Goal: Communication & Community: Answer question/provide support

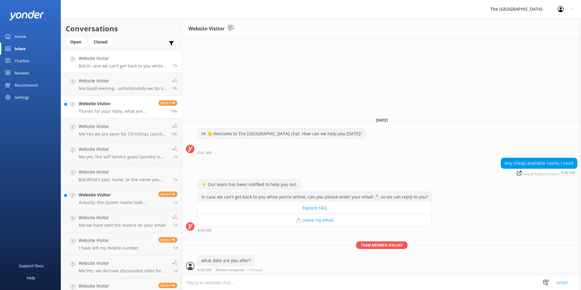
click at [99, 104] on h4 "Website Visitor" at bounding box center [116, 103] width 75 height 7
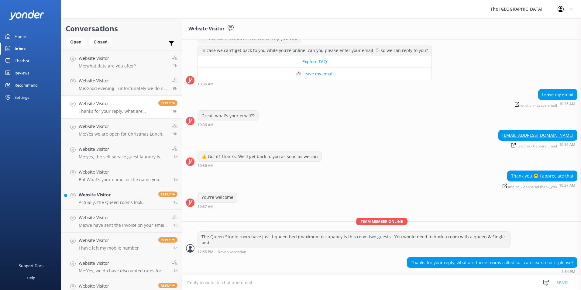
scroll to position [75, 0]
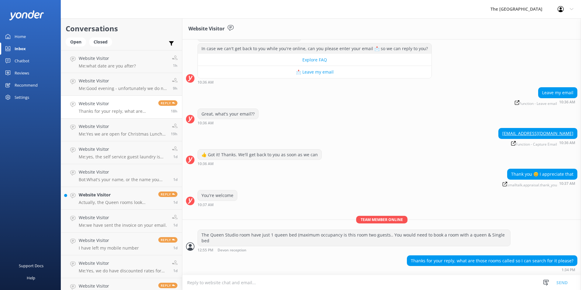
click at [326, 281] on textarea at bounding box center [381, 282] width 398 height 15
drag, startPoint x: 190, startPoint y: 284, endPoint x: 195, endPoint y: 285, distance: 5.8
click at [214, 282] on textarea "Queen, Single Studio" at bounding box center [381, 282] width 398 height 15
type textarea "Queen, Single Studio"
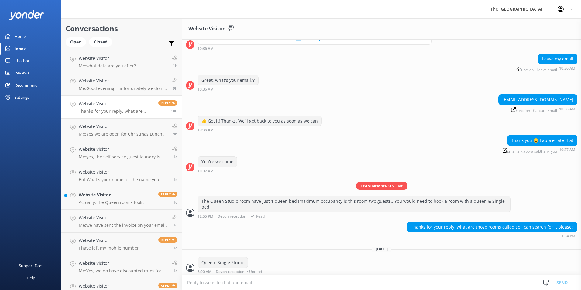
scroll to position [111, 0]
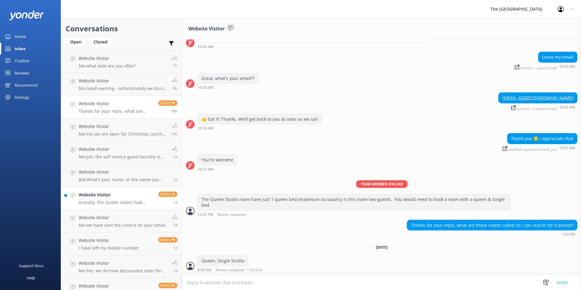
click at [100, 195] on h4 "Website Visitor" at bounding box center [116, 194] width 75 height 7
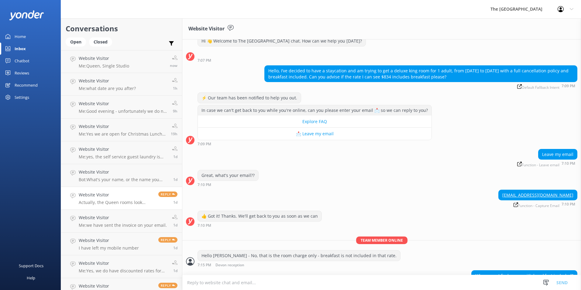
scroll to position [30, 0]
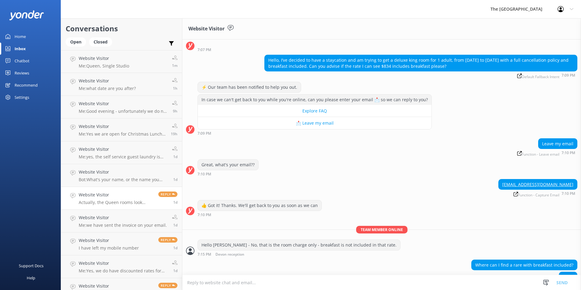
click at [470, 100] on div "In case we can't get back to you while you're online, can you please enter your…" at bounding box center [381, 114] width 398 height 41
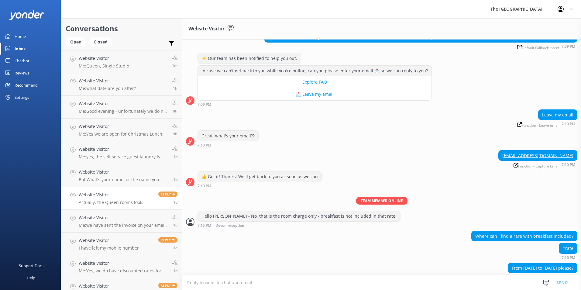
scroll to position [79, 0]
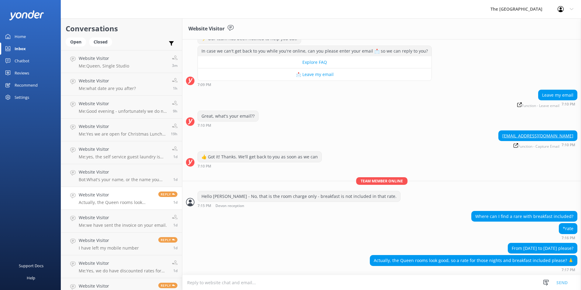
click at [386, 280] on textarea at bounding box center [381, 282] width 398 height 15
click at [216, 282] on textarea at bounding box center [381, 282] width 398 height 15
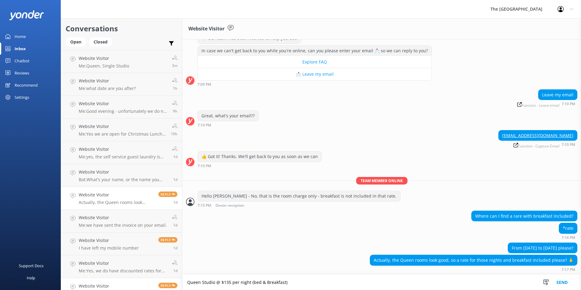
scroll to position [49, 0]
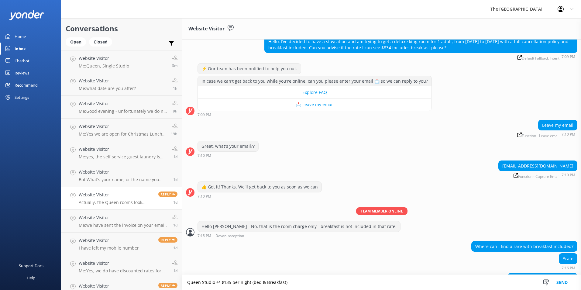
click at [253, 280] on textarea "Queen Studio @ $135 per night (bed & Breakfast)" at bounding box center [381, 282] width 398 height 15
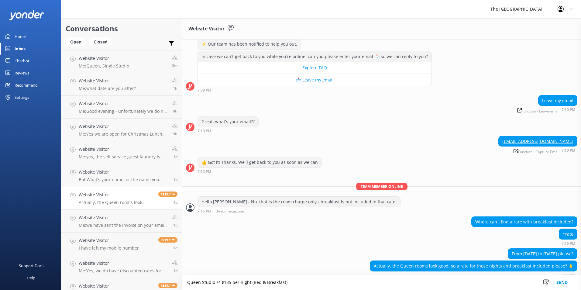
scroll to position [79, 0]
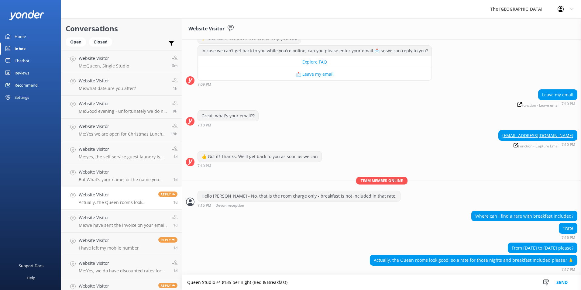
click at [294, 282] on textarea "Queen Studio @ $135 per night (Bed & Breakfast)" at bounding box center [381, 282] width 398 height 15
click at [347, 283] on textarea "Queen Studio @ $135 per night (Bed & Breakfast) - x1 adult - total $" at bounding box center [381, 282] width 398 height 15
click at [318, 282] on textarea "Queen Studio @ $135 per night (Bed & Breakfast) - x1 adult - total $810.00" at bounding box center [381, 282] width 398 height 15
click at [393, 281] on textarea "Queen Studio @ $135 per night (Bed & Breakfast) - x1 adult - total Bed & Breakf…" at bounding box center [381, 282] width 398 height 15
type textarea "Queen Studio @ $135 per night (Bed & Breakfast) - x1 adult - total Bed & Breakf…"
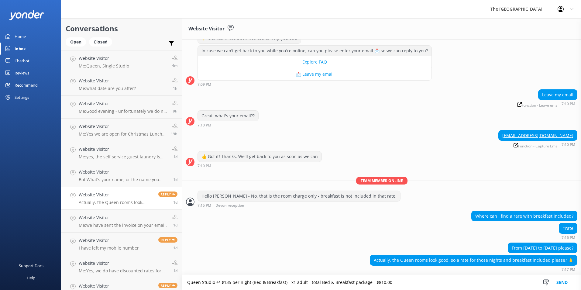
click at [554, 282] on button "Send" at bounding box center [561, 282] width 23 height 15
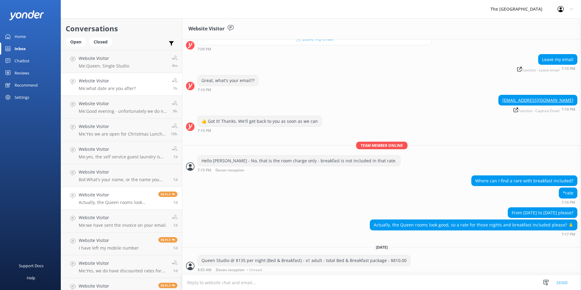
click at [128, 87] on p "Me: what date are you after?" at bounding box center [107, 88] width 57 height 5
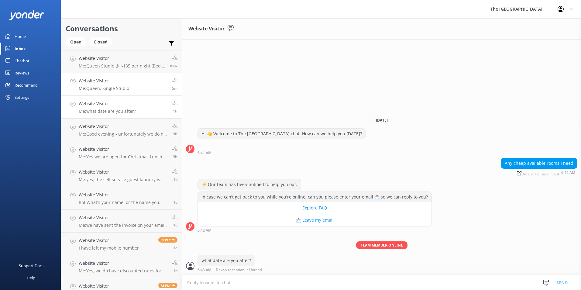
click at [98, 87] on p "Me: Queen, Single Studio" at bounding box center [104, 88] width 50 height 5
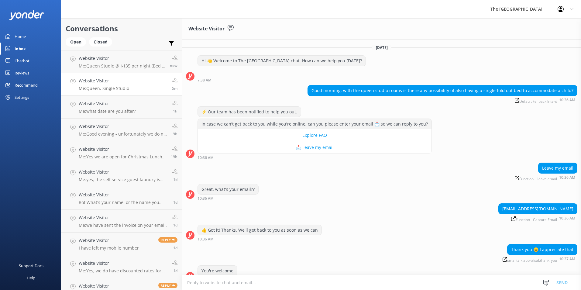
scroll to position [111, 0]
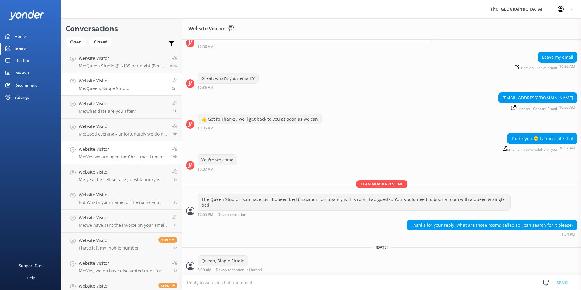
click at [127, 154] on p "Me: Yes we are open for Christmas Lunch - 12 noon & Christmas Evening Dinner @ …" at bounding box center [122, 156] width 87 height 5
